Goal: Task Accomplishment & Management: Complete application form

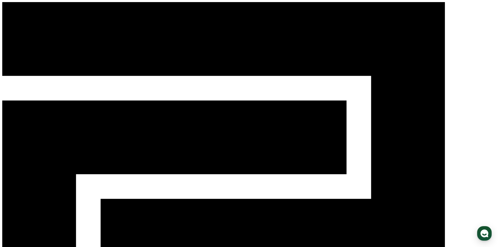
select select "**********"
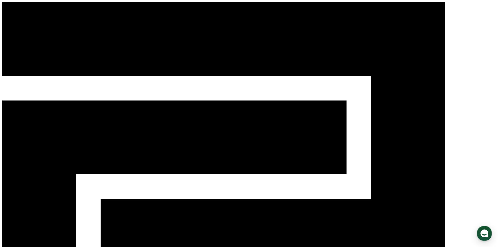
paste input "**********"
type input "**********"
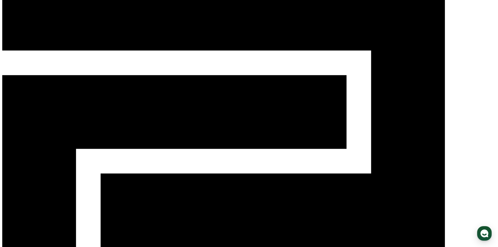
scroll to position [61, 0]
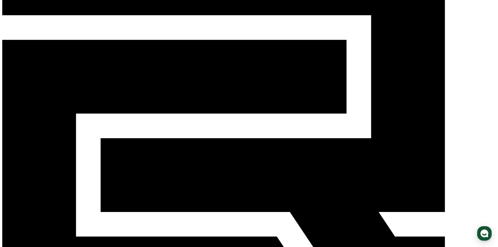
drag, startPoint x: 224, startPoint y: 42, endPoint x: 158, endPoint y: 39, distance: 65.2
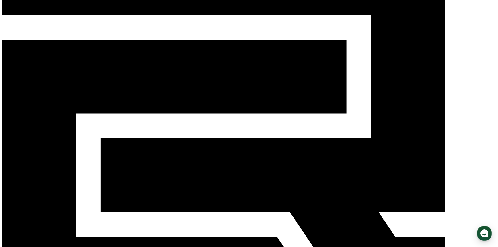
copy div "채널 인증 코드 아래 코드를 복사 후 채널 설명란에 입력해주세요. CReward@90183b24"
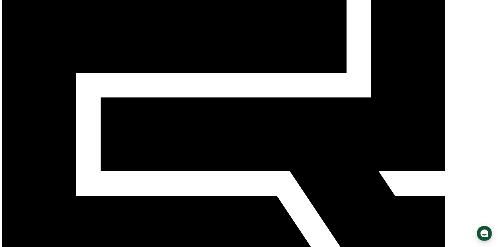
scroll to position [254, 0]
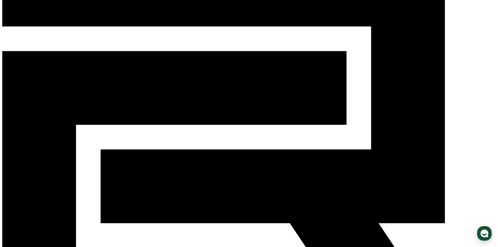
scroll to position [49, 0]
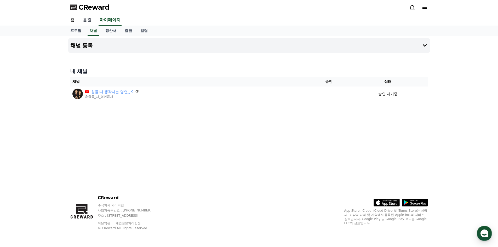
click at [87, 18] on link "음원" at bounding box center [87, 20] width 17 height 11
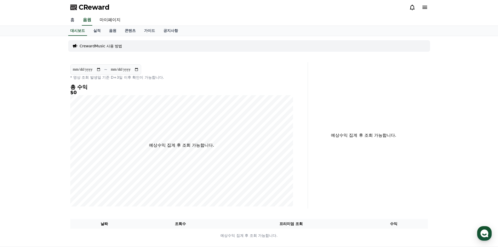
click at [75, 17] on link "홈" at bounding box center [72, 20] width 13 height 11
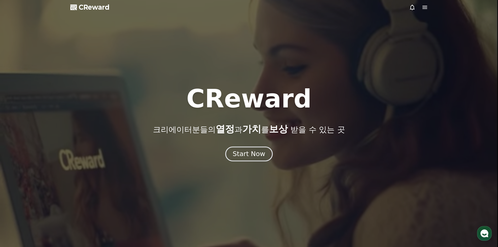
drag, startPoint x: 246, startPoint y: 157, endPoint x: 244, endPoint y: 154, distance: 3.5
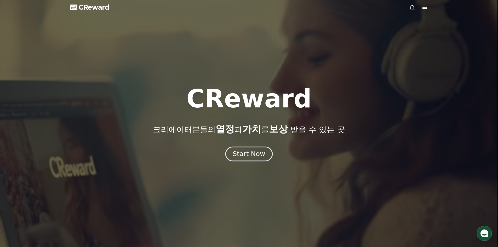
click at [246, 157] on div "Start Now" at bounding box center [249, 154] width 32 height 9
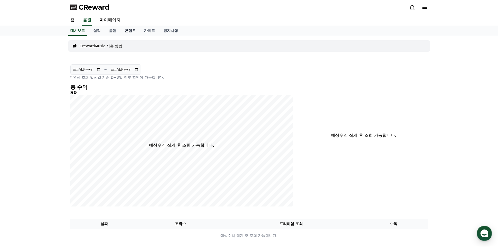
click at [126, 30] on link "콘텐츠" at bounding box center [130, 31] width 19 height 10
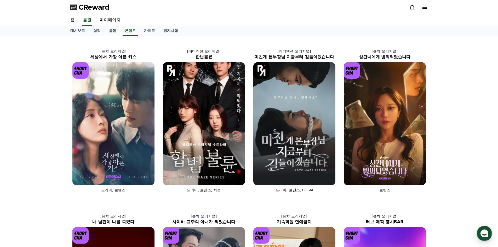
click at [113, 31] on link "음원" at bounding box center [113, 31] width 16 height 10
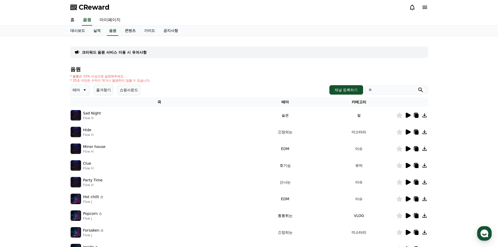
click at [109, 51] on p "크리워드 음원 서비스 이용 시 유의사항" at bounding box center [114, 52] width 65 height 5
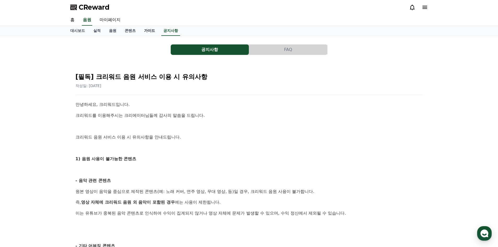
click at [148, 31] on link "가이드" at bounding box center [149, 31] width 19 height 10
